Goal: Information Seeking & Learning: Find specific fact

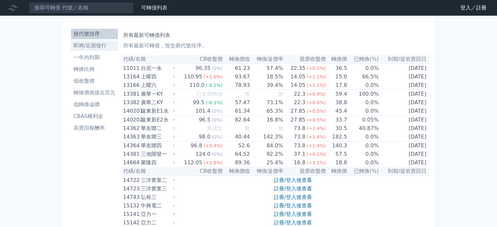
click at [103, 47] on li "即將/近期發行" at bounding box center [94, 46] width 47 height 8
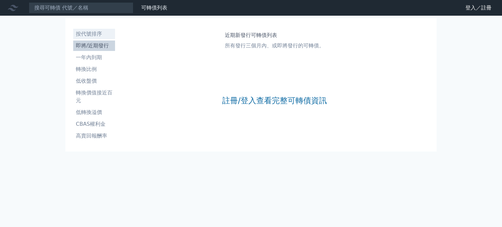
click at [94, 34] on li "按代號排序" at bounding box center [94, 34] width 42 height 8
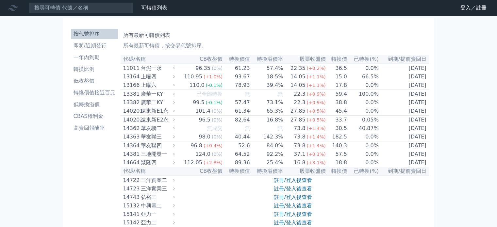
click at [82, 6] on input at bounding box center [81, 7] width 105 height 11
type input "7402"
